Goal: Information Seeking & Learning: Learn about a topic

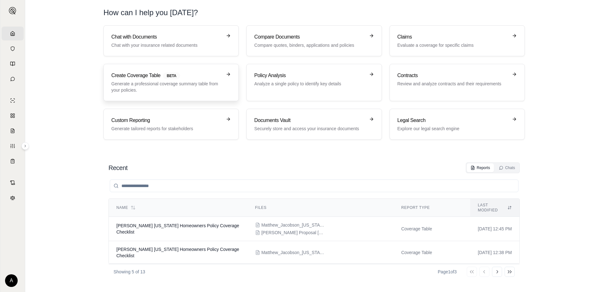
click at [208, 83] on p "Generate a professional coverage summary table from your policies." at bounding box center [166, 86] width 111 height 13
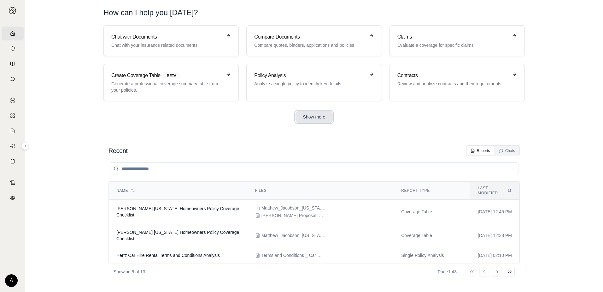
click at [299, 116] on button "Show more" at bounding box center [315, 116] width 38 height 11
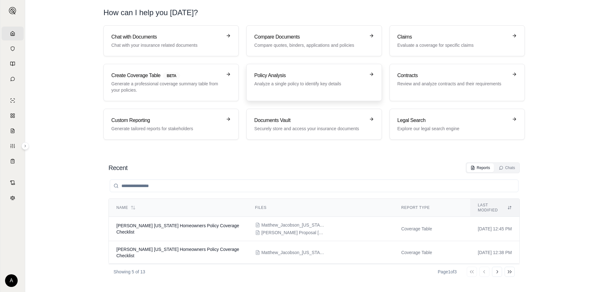
click at [294, 81] on p "Analyze a single policy to identify key details" at bounding box center [309, 83] width 111 height 6
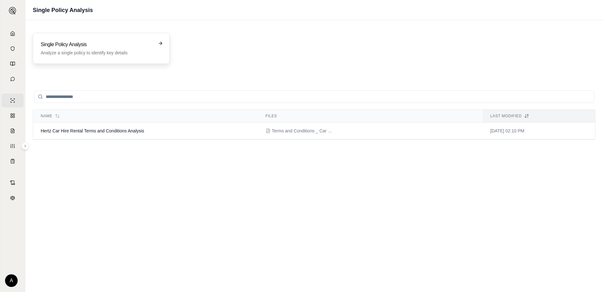
click at [93, 43] on h3 "Single Policy Analysis" at bounding box center [97, 45] width 112 height 8
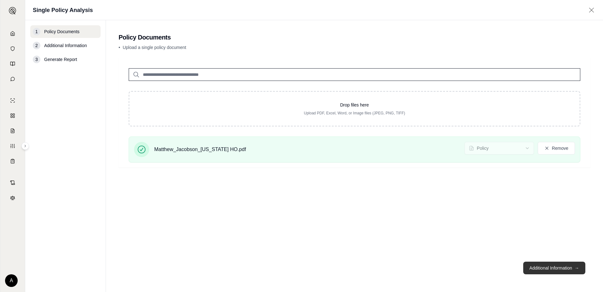
click at [566, 264] on button "Additional Information →" at bounding box center [555, 267] width 62 height 13
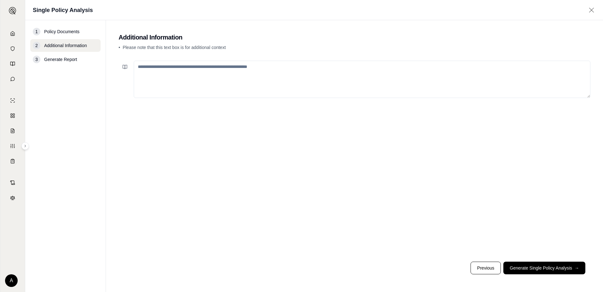
click at [239, 73] on textarea at bounding box center [362, 79] width 457 height 37
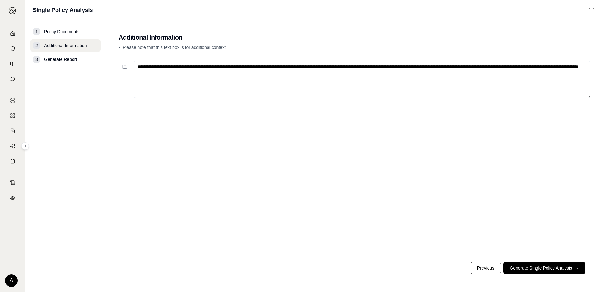
click at [254, 71] on textarea "**********" at bounding box center [362, 79] width 457 height 37
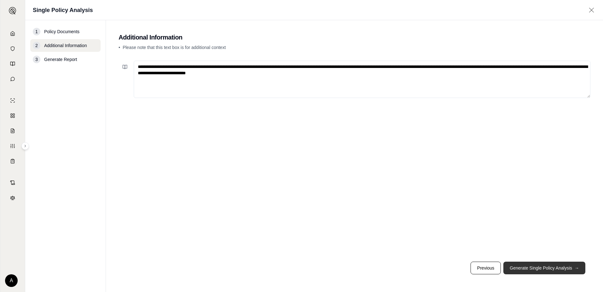
type textarea "**********"
click at [558, 267] on button "Generate Single Policy Analysis →" at bounding box center [545, 267] width 82 height 13
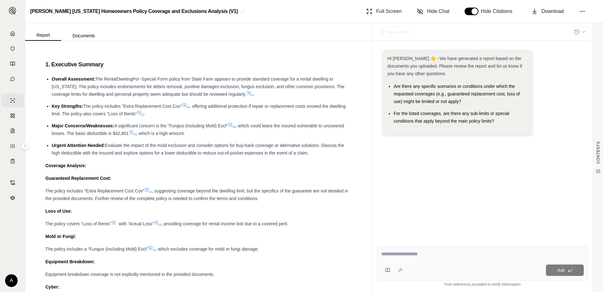
scroll to position [32, 0]
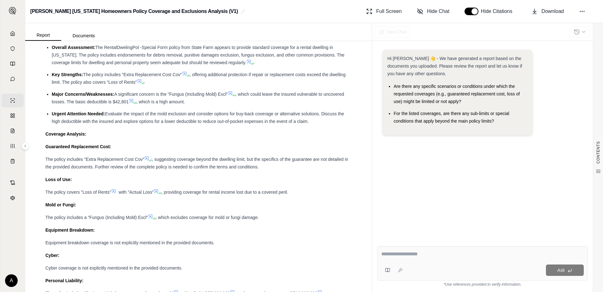
click at [358, 201] on div "CONTENTS Table of Contents 1. Executive Summary 1. Coverage Analysis 2. Core Co…" at bounding box center [198, 166] width 347 height 251
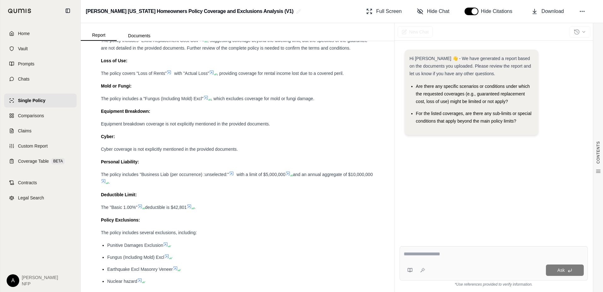
scroll to position [126, 0]
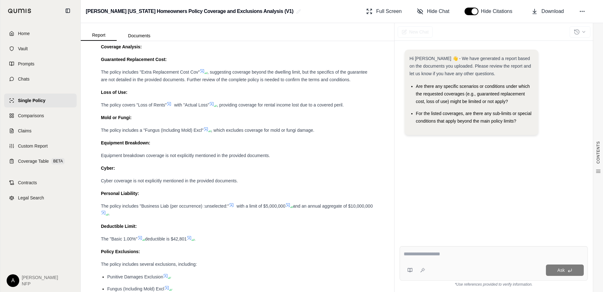
click at [203, 242] on div "The "Basic 1.00%" deductible is $42,801 ." at bounding box center [237, 239] width 273 height 8
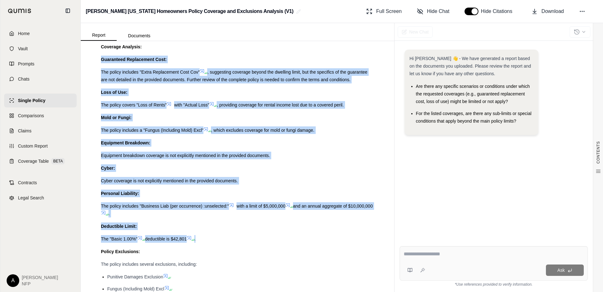
drag, startPoint x: 205, startPoint y: 240, endPoint x: 98, endPoint y: 50, distance: 217.9
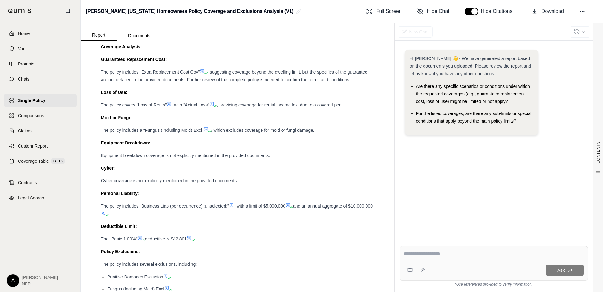
click at [362, 247] on div "Policy Exclusions:" at bounding box center [237, 251] width 273 height 8
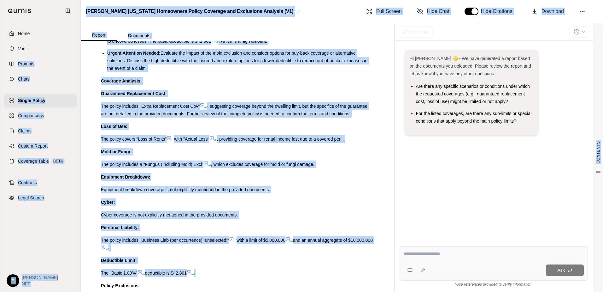
scroll to position [69, 0]
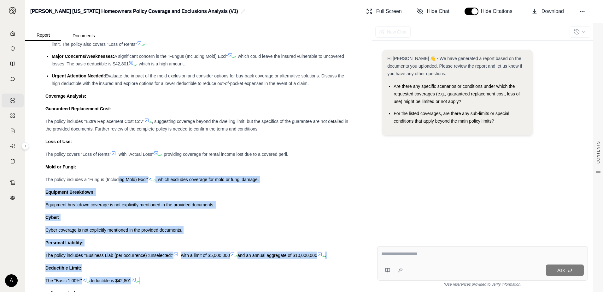
drag, startPoint x: 210, startPoint y: 237, endPoint x: 118, endPoint y: 177, distance: 109.9
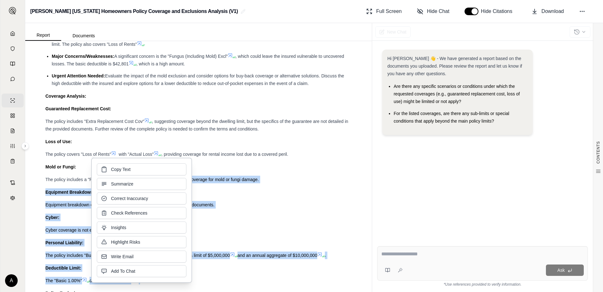
drag, startPoint x: 118, startPoint y: 177, endPoint x: 306, endPoint y: 210, distance: 191.0
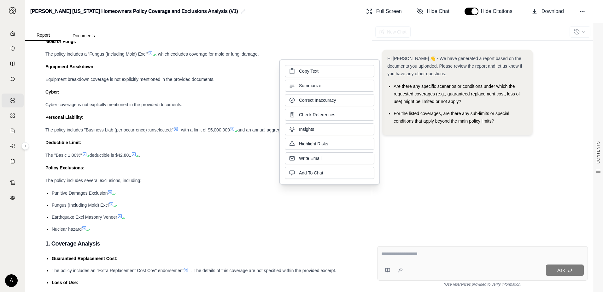
scroll to position [196, 0]
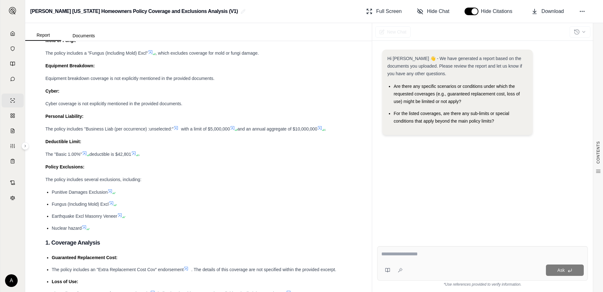
click at [180, 220] on ul "Punitive Damages Exclusion Fungus (Including Mold) Excl Earthquake Excl Masonry…" at bounding box center [198, 210] width 306 height 44
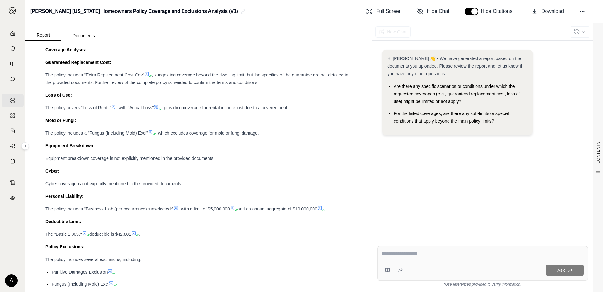
scroll to position [101, 0]
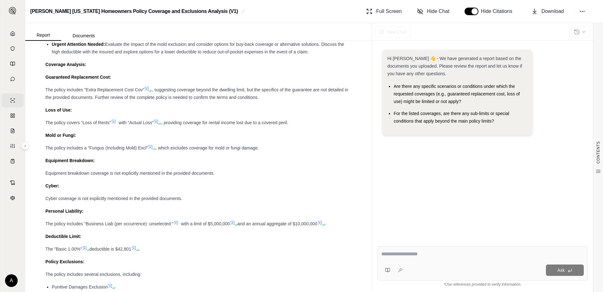
click at [29, 146] on div "CONTENTS Table of Contents 1. Executive Summary 1. Coverage Analysis 2. Core Co…" at bounding box center [198, 166] width 347 height 251
click at [26, 147] on icon at bounding box center [25, 146] width 4 height 4
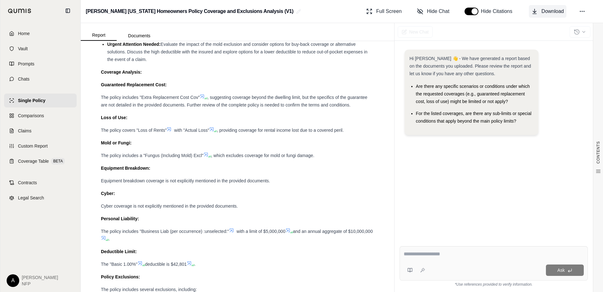
click at [556, 10] on span "Download" at bounding box center [553, 12] width 22 height 8
click at [423, 255] on textarea at bounding box center [494, 254] width 180 height 8
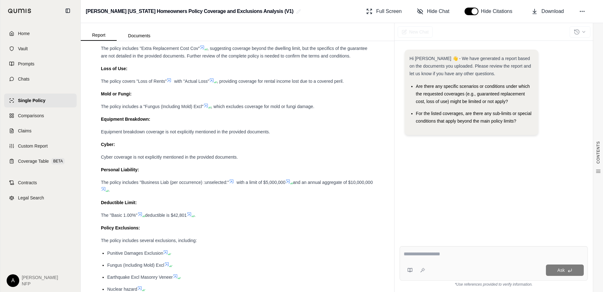
scroll to position [164, 0]
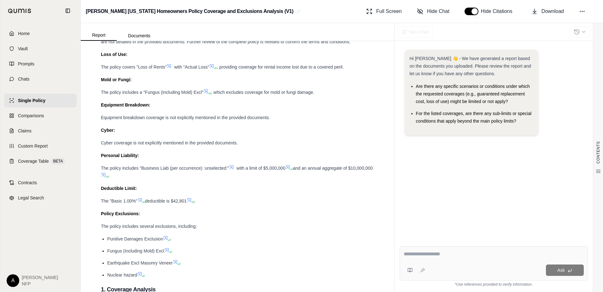
click at [436, 254] on textarea at bounding box center [494, 254] width 180 height 8
click at [34, 65] on span "Prompts" at bounding box center [26, 64] width 16 height 6
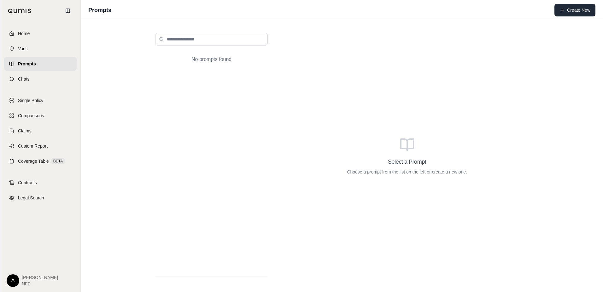
click at [566, 15] on button "Create New" at bounding box center [575, 10] width 41 height 13
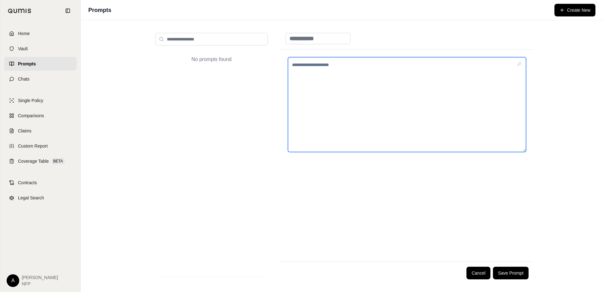
click at [327, 67] on textarea at bounding box center [407, 104] width 238 height 95
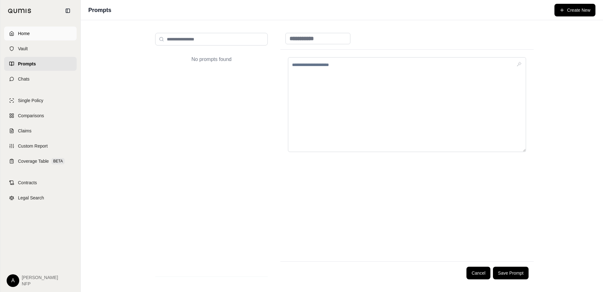
click at [25, 31] on span "Home" at bounding box center [24, 33] width 12 height 6
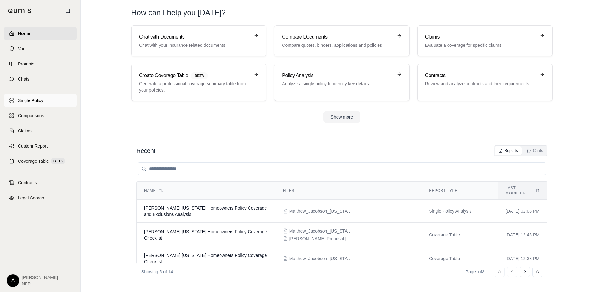
click at [30, 103] on span "Single Policy" at bounding box center [30, 100] width 25 height 6
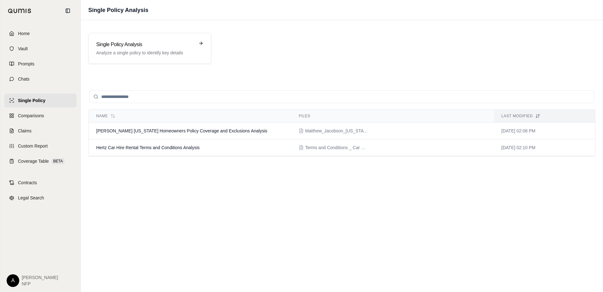
click at [215, 180] on div "Name Files Last modified [PERSON_NAME] [US_STATE] Homeowners Policy Coverage an…" at bounding box center [341, 176] width 507 height 185
click at [160, 147] on span "Hertz Car Hire Rental Terms and Conditions Analysis" at bounding box center [148, 147] width 104 height 5
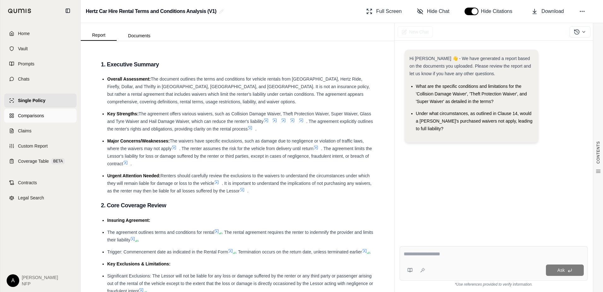
click at [37, 117] on span "Comparisons" at bounding box center [31, 115] width 26 height 6
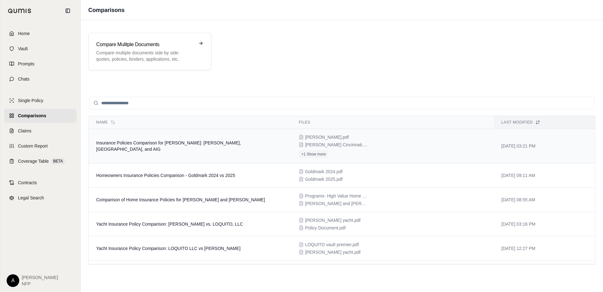
click at [218, 145] on span "Insurance Policies Comparison for [PERSON_NAME]: [PERSON_NAME], [GEOGRAPHIC_DAT…" at bounding box center [168, 145] width 145 height 11
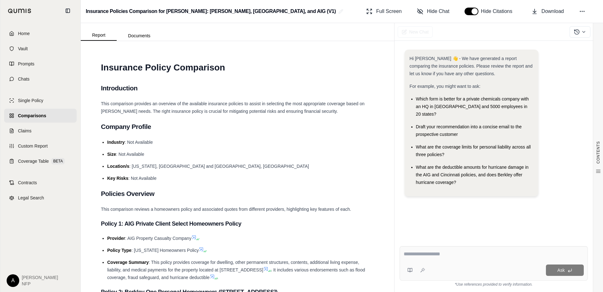
click at [426, 254] on textarea at bounding box center [494, 254] width 180 height 8
type textarea "**********"
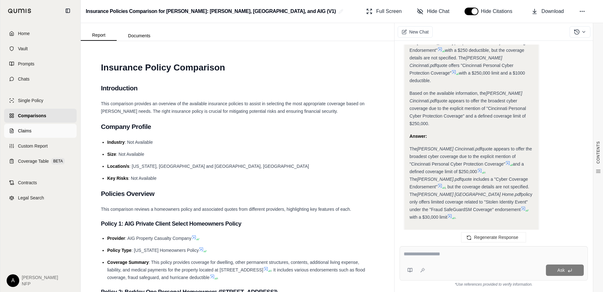
click at [20, 130] on span "Claims" at bounding box center [25, 130] width 14 height 6
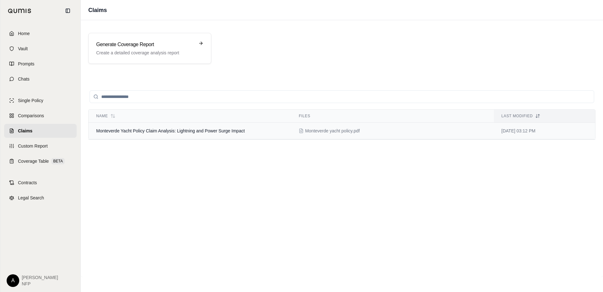
click at [204, 133] on td "Monteverde Yacht Policy Claim Analysis: Lightning and Power Surge Impact" at bounding box center [190, 130] width 203 height 17
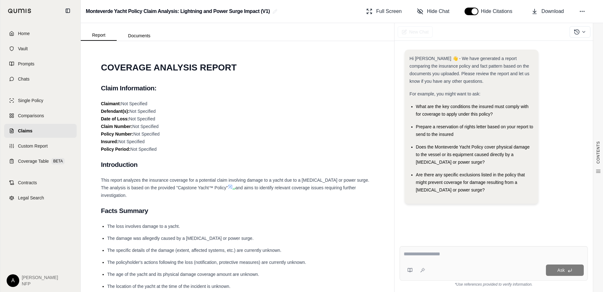
click at [438, 254] on textarea at bounding box center [494, 254] width 180 height 8
click at [470, 183] on span "Are there any specific exclusions listed in the policy that might prevent cover…" at bounding box center [470, 182] width 109 height 20
drag, startPoint x: 477, startPoint y: 189, endPoint x: 413, endPoint y: 174, distance: 65.8
click at [413, 174] on ul "What are the key conditions the insured must comply with for coverage to apply …" at bounding box center [472, 148] width 124 height 91
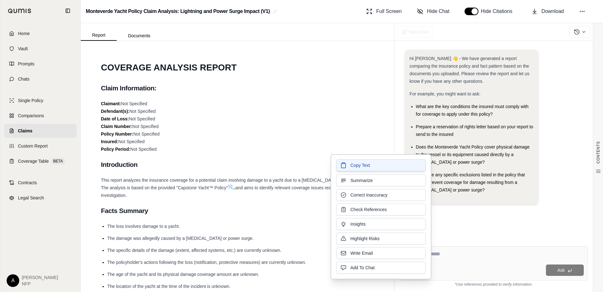
click at [373, 165] on button "Copy Text" at bounding box center [381, 165] width 90 height 12
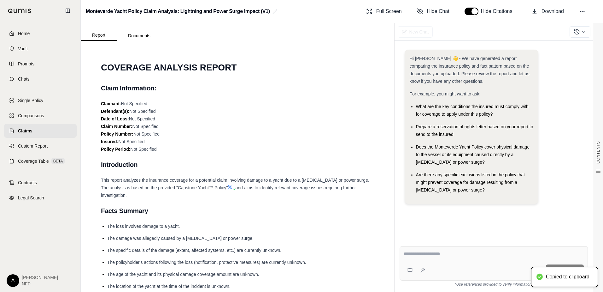
click at [469, 252] on textarea at bounding box center [494, 254] width 180 height 8
paste textarea "**********"
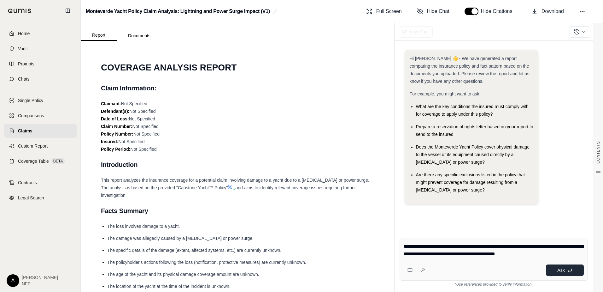
type textarea "**********"
click at [557, 266] on button "Ask" at bounding box center [565, 269] width 38 height 11
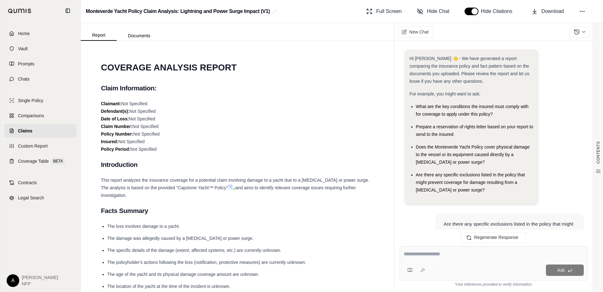
scroll to position [1090, 0]
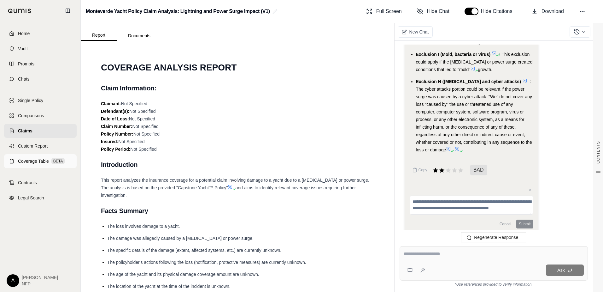
click at [28, 158] on span "Coverage Table" at bounding box center [33, 161] width 31 height 6
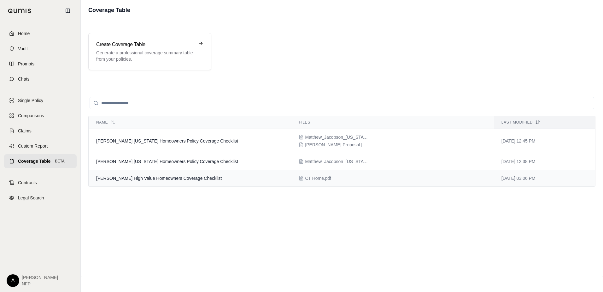
click at [171, 174] on td "[PERSON_NAME] High Value Homeowners Coverage Checklist" at bounding box center [190, 178] width 203 height 17
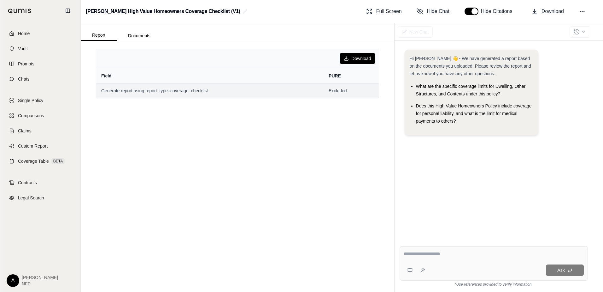
click at [179, 90] on span "Generate report using report_type=coverage_checklist" at bounding box center [209, 90] width 217 height 6
click at [173, 90] on span "Generate report using report_type=coverage_checklist" at bounding box center [209, 90] width 217 height 6
click at [172, 92] on span "Generate report using report_type=coverage_checklist" at bounding box center [209, 90] width 217 height 6
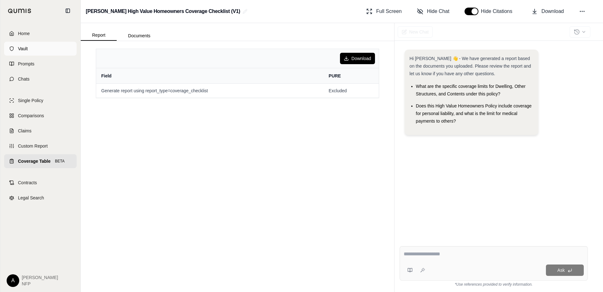
click at [19, 53] on link "Vault" at bounding box center [40, 49] width 73 height 14
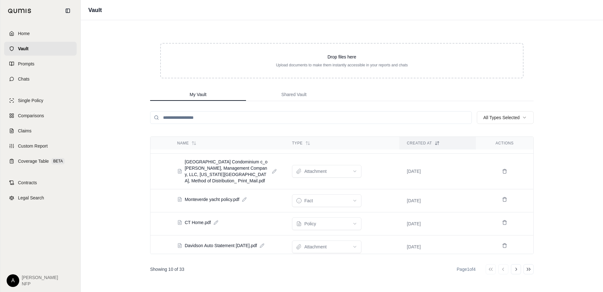
scroll to position [139, 0]
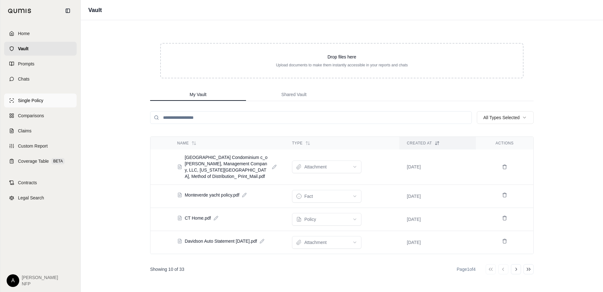
click at [35, 98] on span "Single Policy" at bounding box center [30, 100] width 25 height 6
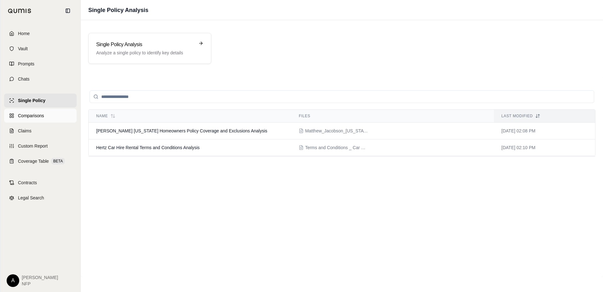
click at [26, 116] on span "Comparisons" at bounding box center [31, 115] width 26 height 6
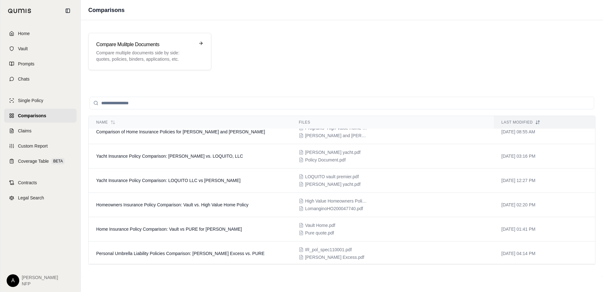
scroll to position [69, 0]
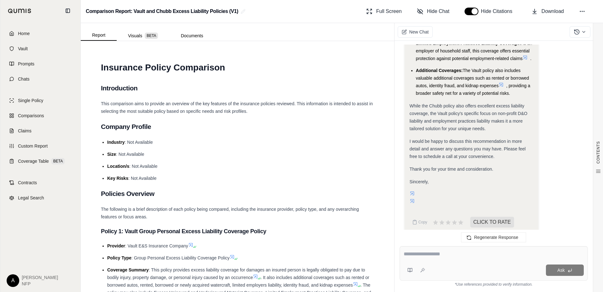
click at [336, 176] on li "Key Risks : Not Available" at bounding box center [240, 178] width 267 height 8
click at [26, 113] on span "Comparisons" at bounding box center [32, 115] width 28 height 6
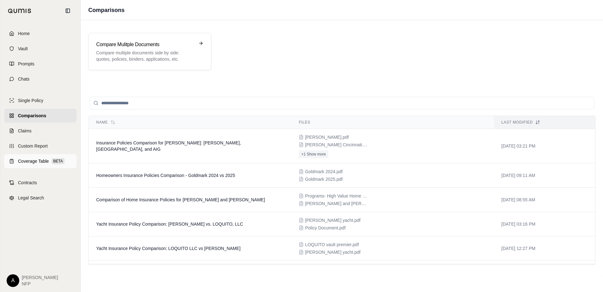
click at [33, 161] on span "Coverage Table" at bounding box center [33, 161] width 31 height 6
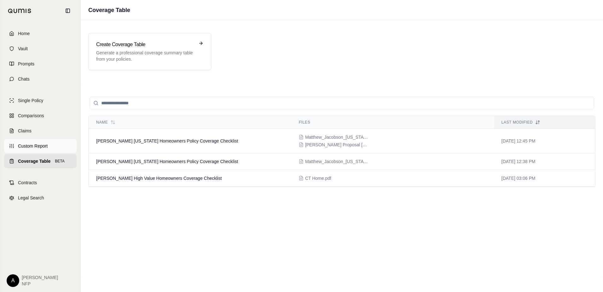
click at [32, 147] on span "Custom Report" at bounding box center [33, 146] width 30 height 6
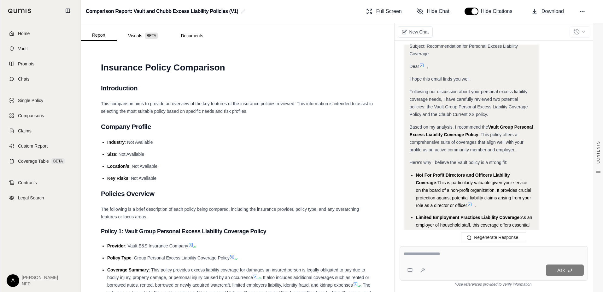
scroll to position [912, 0]
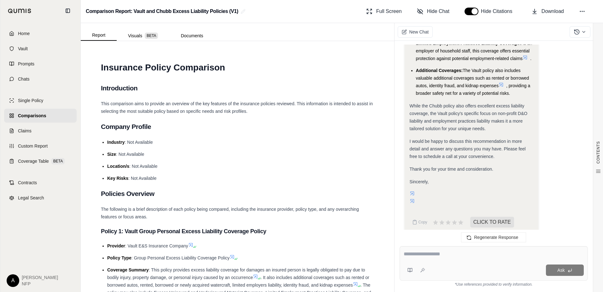
click at [289, 152] on li "Size : Not Available" at bounding box center [240, 154] width 267 height 8
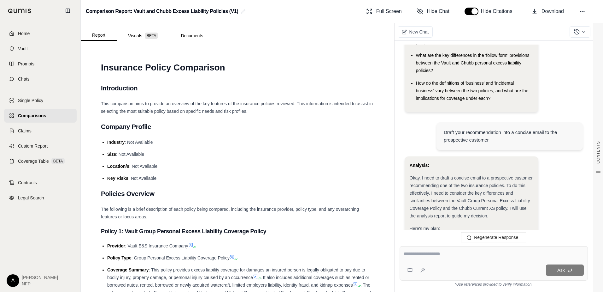
scroll to position [0, 0]
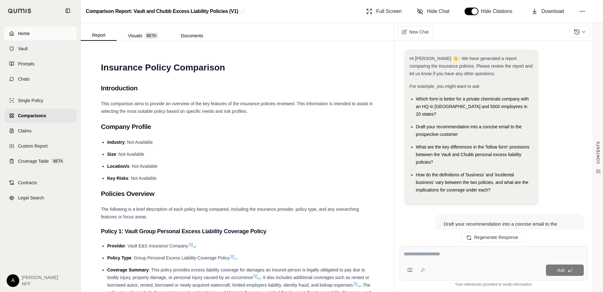
click at [30, 34] on link "Home" at bounding box center [40, 34] width 73 height 14
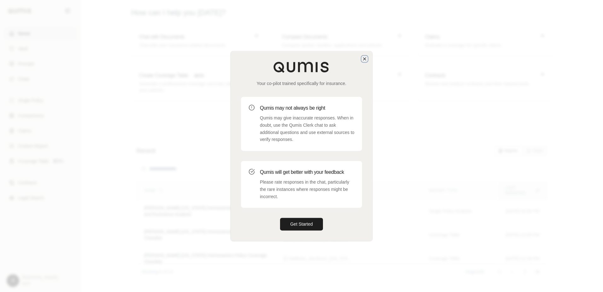
click at [367, 60] on icon "button" at bounding box center [364, 58] width 5 height 5
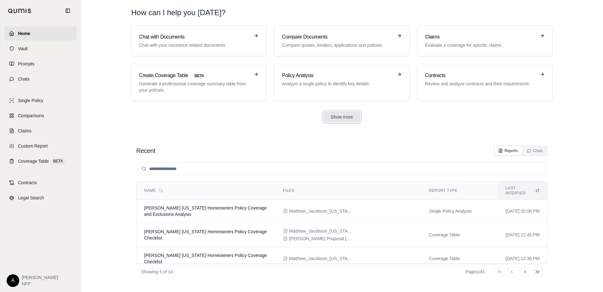
click at [351, 114] on button "Show more" at bounding box center [342, 116] width 38 height 11
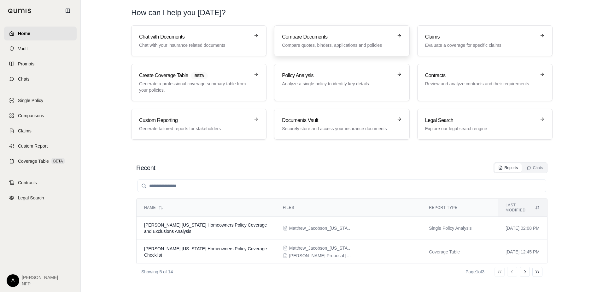
click at [349, 37] on h3 "Compare Documents" at bounding box center [337, 37] width 111 height 8
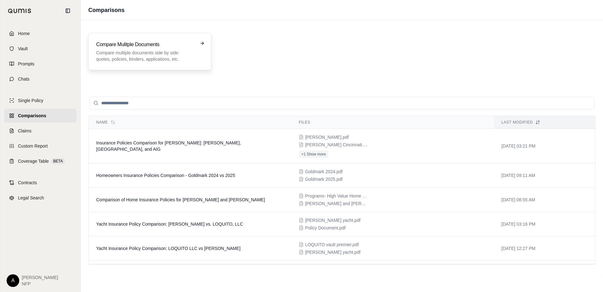
click at [139, 45] on h3 "Compare Mulitple Documents" at bounding box center [145, 45] width 98 height 8
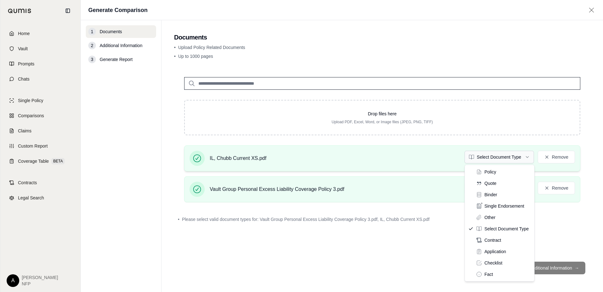
click at [523, 159] on html "Home Vault Prompts Chats Single Policy Comparisons Claims Custom Report Coverag…" at bounding box center [301, 146] width 603 height 292
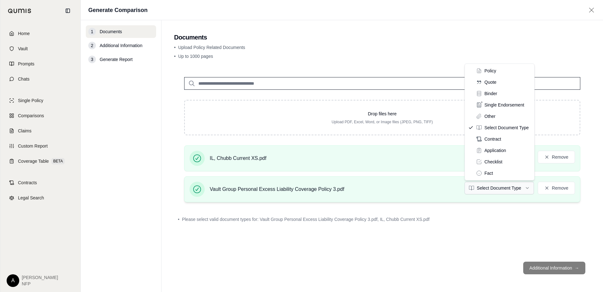
click at [530, 189] on html "Home Vault Prompts Chats Single Policy Comparisons Claims Custom Report Coverag…" at bounding box center [301, 146] width 603 height 292
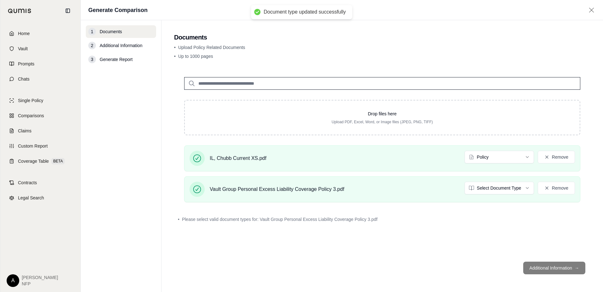
click at [554, 275] on footer "Additional Information →" at bounding box center [382, 267] width 417 height 23
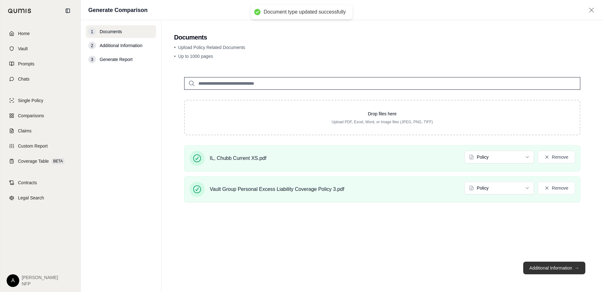
click at [557, 267] on button "Additional Information →" at bounding box center [555, 267] width 62 height 13
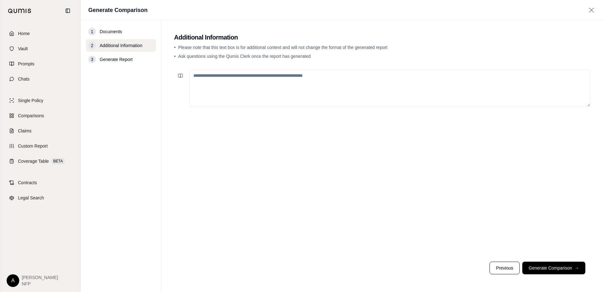
click at [270, 76] on textarea at bounding box center [389, 87] width 401 height 37
type textarea "*"
click at [563, 270] on button "Generate Comparison →" at bounding box center [554, 267] width 63 height 13
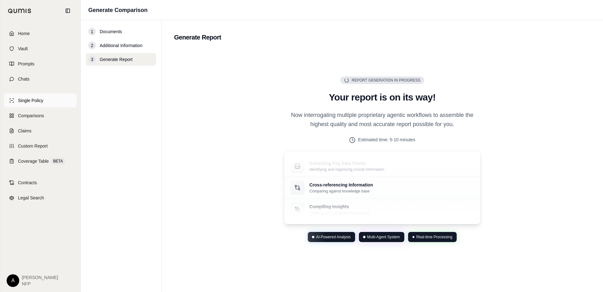
click at [29, 98] on span "Single Policy" at bounding box center [30, 100] width 25 height 6
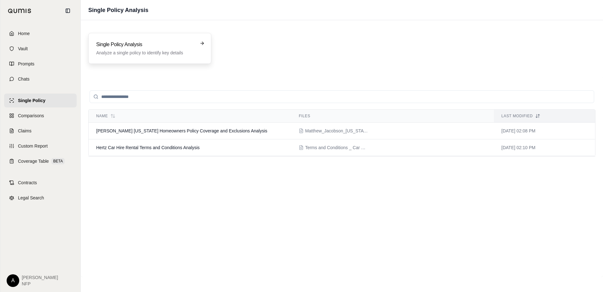
click at [147, 47] on h3 "Single Policy Analysis" at bounding box center [145, 45] width 98 height 8
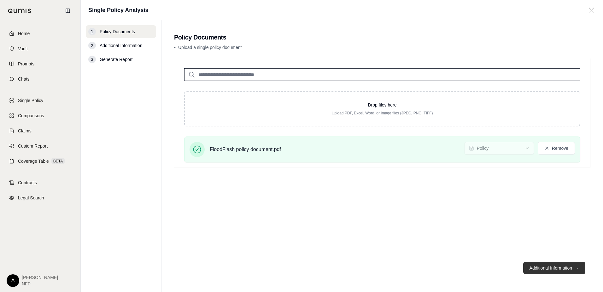
click at [549, 267] on button "Additional Information →" at bounding box center [555, 267] width 62 height 13
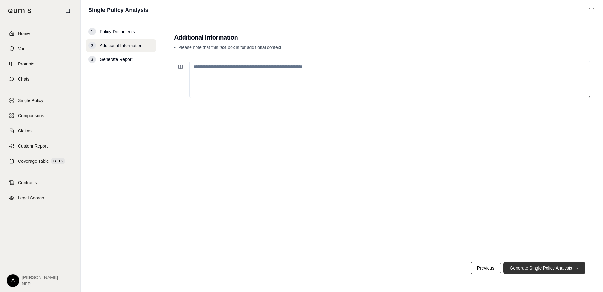
click at [577, 268] on span "→" at bounding box center [577, 267] width 4 height 6
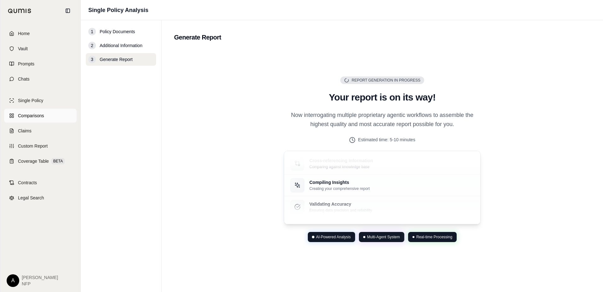
click at [52, 119] on link "Comparisons" at bounding box center [40, 116] width 73 height 14
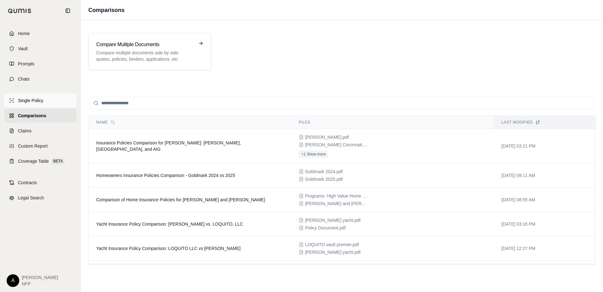
click at [36, 101] on span "Single Policy" at bounding box center [30, 100] width 25 height 6
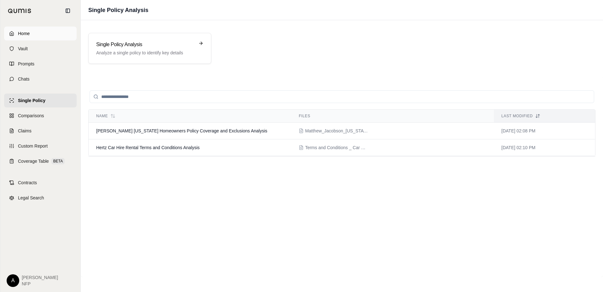
click at [30, 36] on link "Home" at bounding box center [40, 34] width 73 height 14
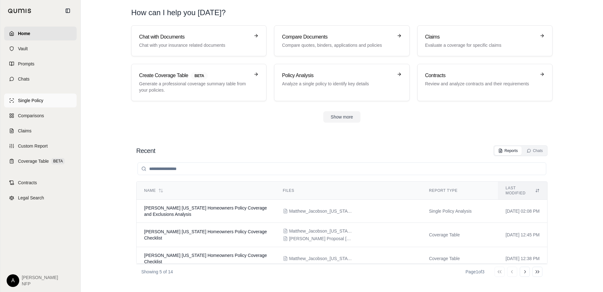
click at [37, 97] on link "Single Policy" at bounding box center [40, 100] width 73 height 14
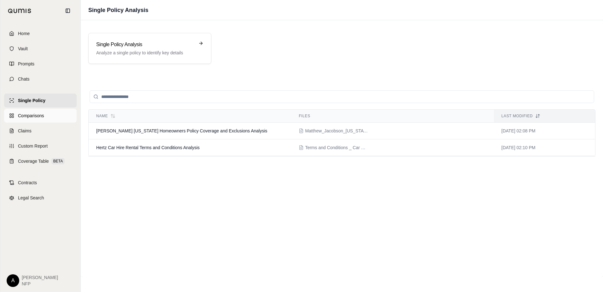
click at [41, 119] on link "Comparisons" at bounding box center [40, 116] width 73 height 14
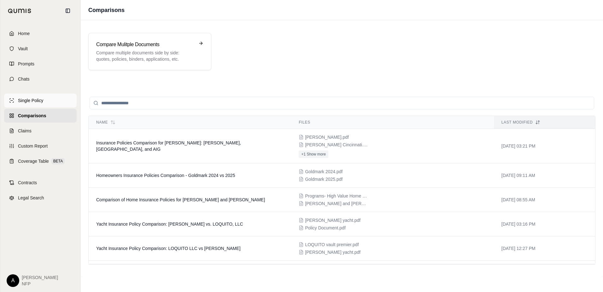
click at [30, 102] on span "Single Policy" at bounding box center [30, 100] width 25 height 6
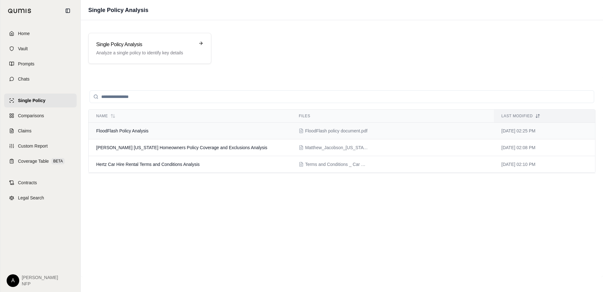
click at [141, 130] on span "FloodFlash Policy Analysis" at bounding box center [122, 130] width 52 height 5
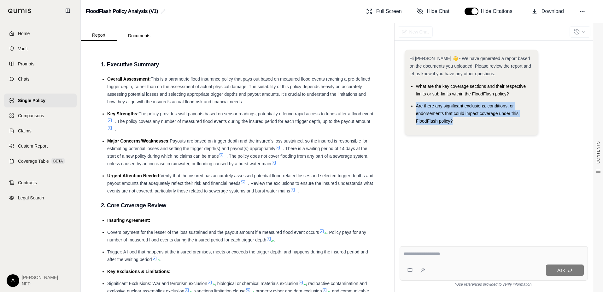
drag, startPoint x: 430, startPoint y: 121, endPoint x: 416, endPoint y: 107, distance: 19.0
click at [416, 107] on li "Are there any significant exclusions, conditions, or endorsements that could im…" at bounding box center [474, 113] width 117 height 23
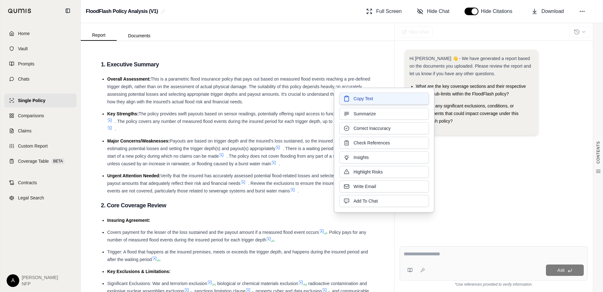
drag, startPoint x: 416, startPoint y: 107, endPoint x: 412, endPoint y: 101, distance: 8.1
click at [412, 101] on button "Copy Text" at bounding box center [385, 98] width 90 height 12
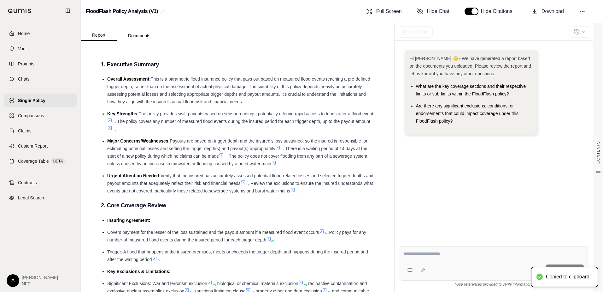
click at [470, 279] on div "Ask" at bounding box center [494, 263] width 188 height 34
drag, startPoint x: 470, startPoint y: 259, endPoint x: 429, endPoint y: 250, distance: 41.9
click at [429, 250] on textarea at bounding box center [494, 254] width 180 height 8
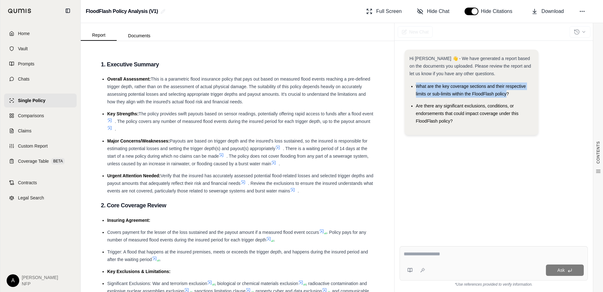
drag, startPoint x: 507, startPoint y: 92, endPoint x: 417, endPoint y: 87, distance: 90.7
click at [417, 87] on span "What are the key coverage sections and their respective limits or sub-limits wi…" at bounding box center [471, 90] width 110 height 13
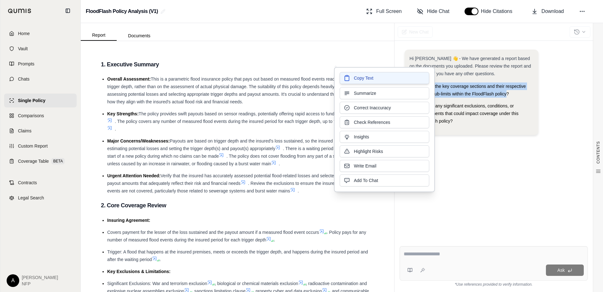
drag, startPoint x: 417, startPoint y: 87, endPoint x: 396, endPoint y: 79, distance: 21.9
click at [396, 79] on button "Copy Text" at bounding box center [385, 78] width 90 height 12
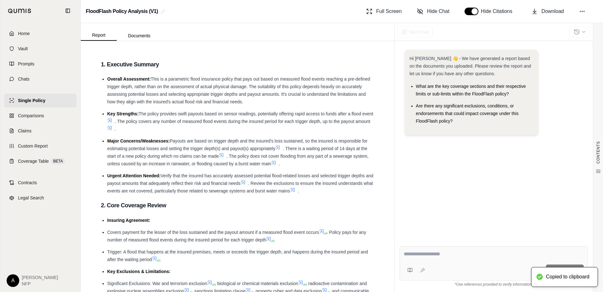
click at [424, 254] on textarea at bounding box center [494, 254] width 180 height 8
paste textarea "**********"
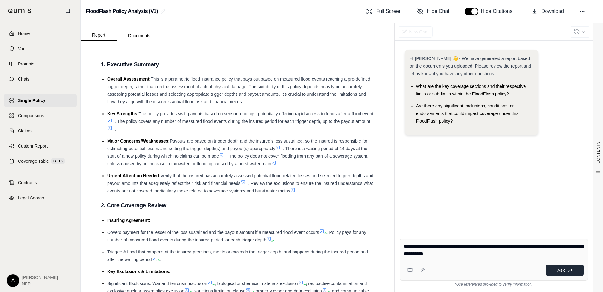
type textarea "**********"
click at [565, 269] on span "Ask" at bounding box center [561, 269] width 7 height 5
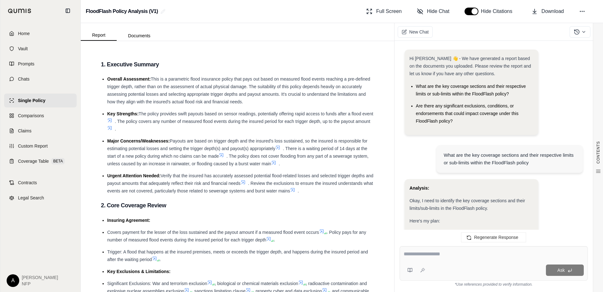
scroll to position [1241, 0]
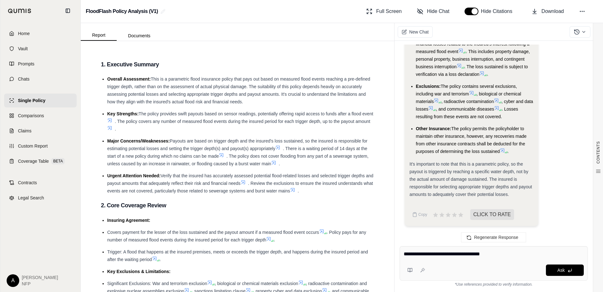
type textarea "**********"
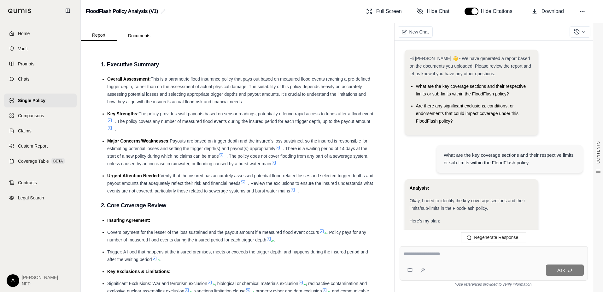
scroll to position [1929, 0]
